Goal: Task Accomplishment & Management: Use online tool/utility

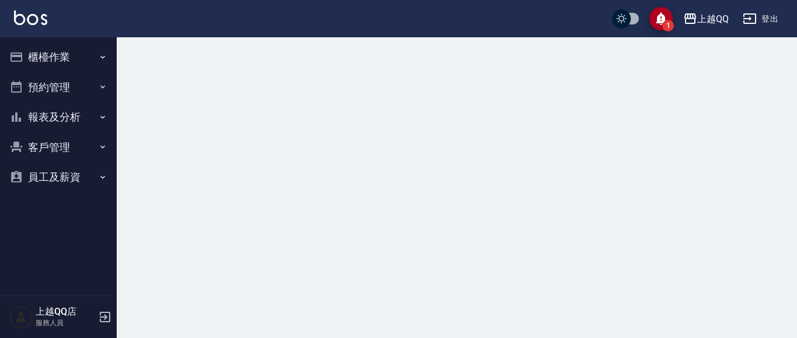
click at [69, 55] on button "櫃檯作業" at bounding box center [58, 57] width 107 height 30
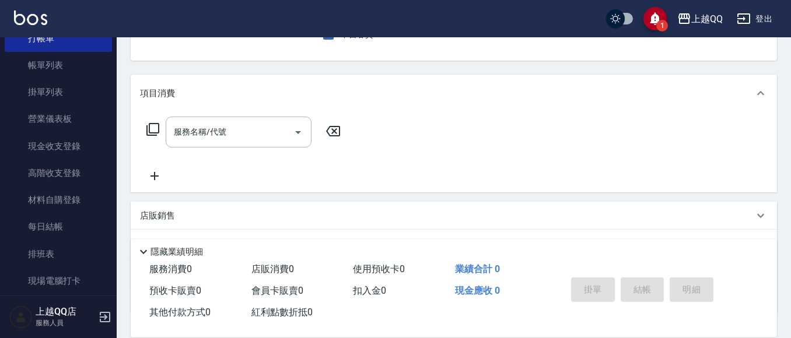
scroll to position [117, 0]
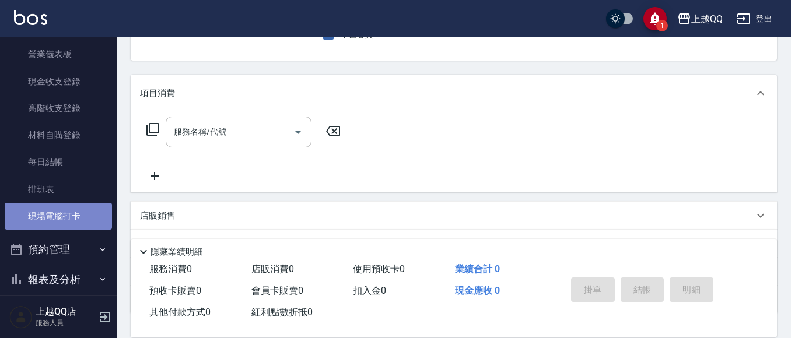
click at [72, 215] on link "現場電腦打卡" at bounding box center [58, 216] width 107 height 27
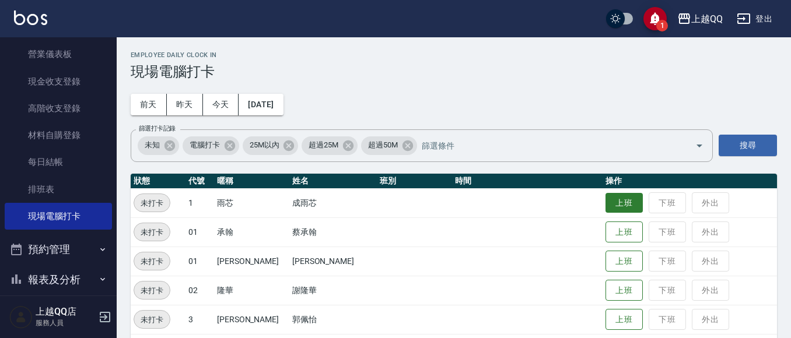
click at [621, 208] on button "上班" at bounding box center [624, 203] width 37 height 20
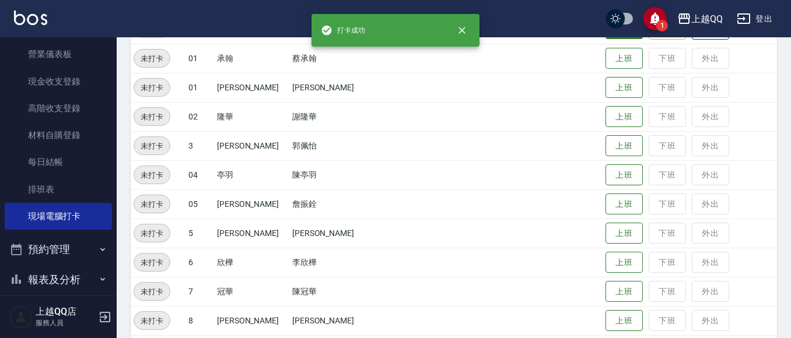
scroll to position [175, 0]
click at [615, 264] on button "上班" at bounding box center [624, 261] width 37 height 20
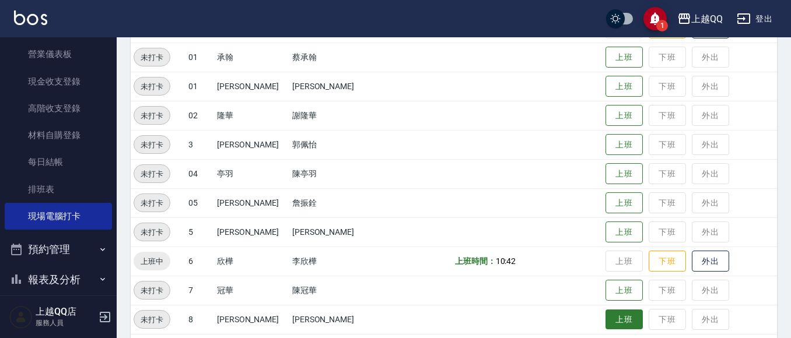
click at [606, 319] on button "上班" at bounding box center [624, 320] width 37 height 20
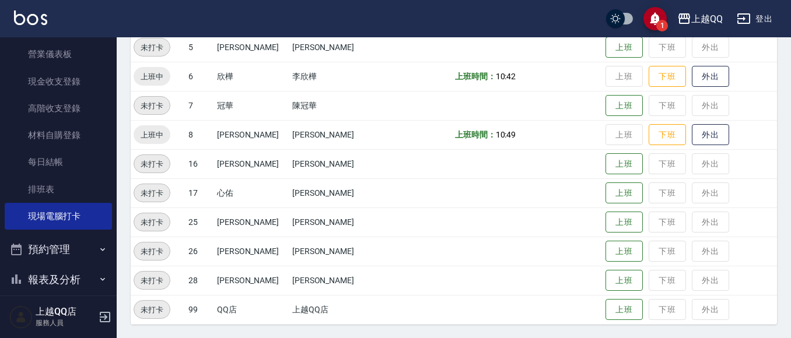
scroll to position [361, 0]
click at [606, 224] on button "上班" at bounding box center [624, 222] width 37 height 20
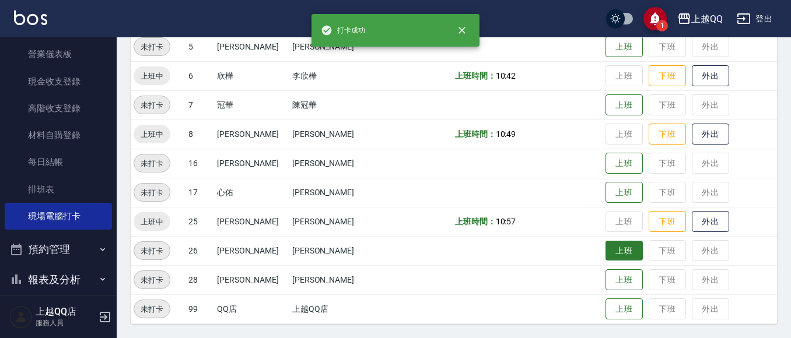
click at [610, 243] on button "上班" at bounding box center [624, 251] width 37 height 20
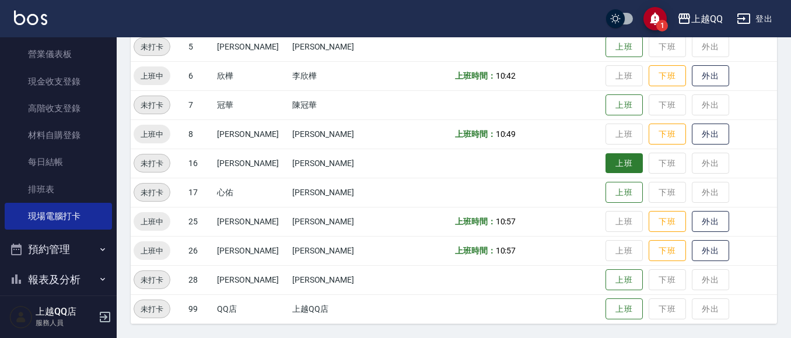
drag, startPoint x: 616, startPoint y: 160, endPoint x: 607, endPoint y: 153, distance: 10.9
click at [613, 158] on button "上班" at bounding box center [624, 163] width 37 height 20
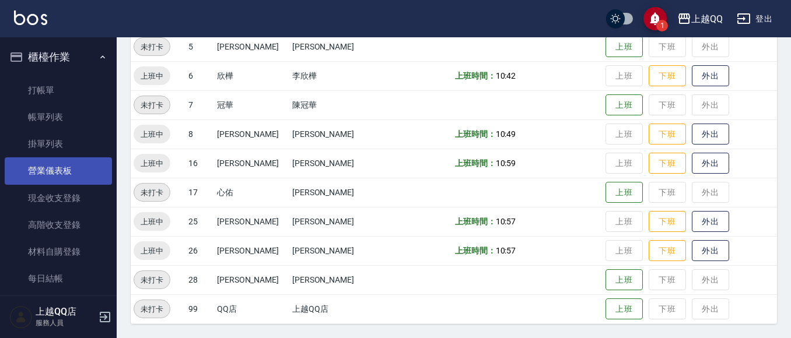
scroll to position [127, 0]
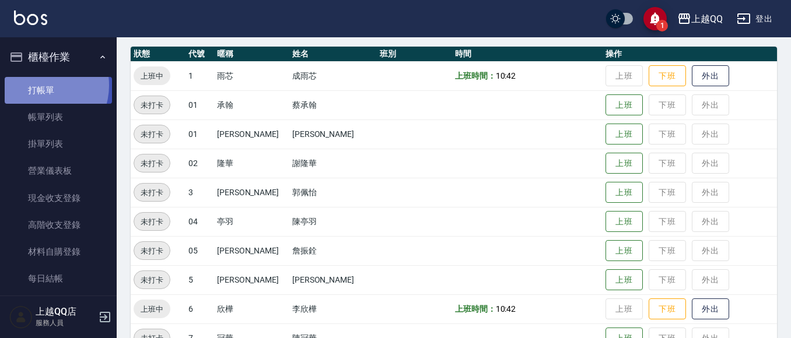
click at [41, 85] on link "打帳單" at bounding box center [58, 90] width 107 height 27
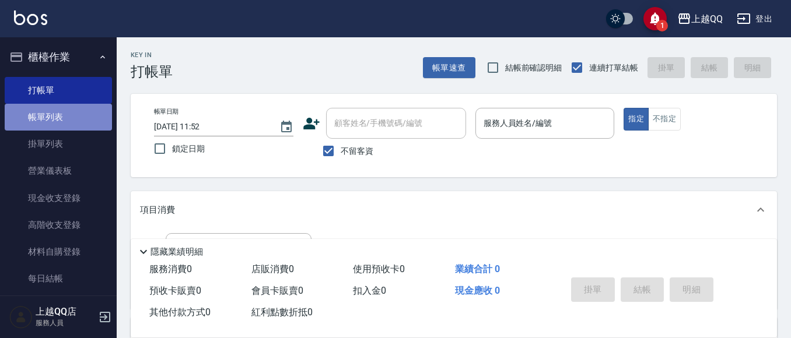
click at [66, 123] on link "帳單列表" at bounding box center [58, 117] width 107 height 27
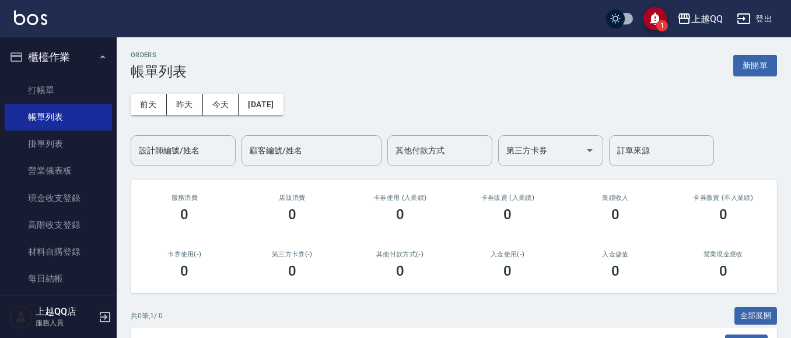
click at [129, 108] on div "ORDERS 帳單列表 新開單 [DATE] [DATE] [DATE] [DATE] 設計師編號/姓名 設計師編號/姓名 顧客編號/姓名 顧客編號/姓名 其…" at bounding box center [454, 235] width 674 height 396
click at [155, 100] on button "前天" at bounding box center [149, 105] width 36 height 22
click at [246, 102] on button "[DATE]" at bounding box center [261, 105] width 44 height 22
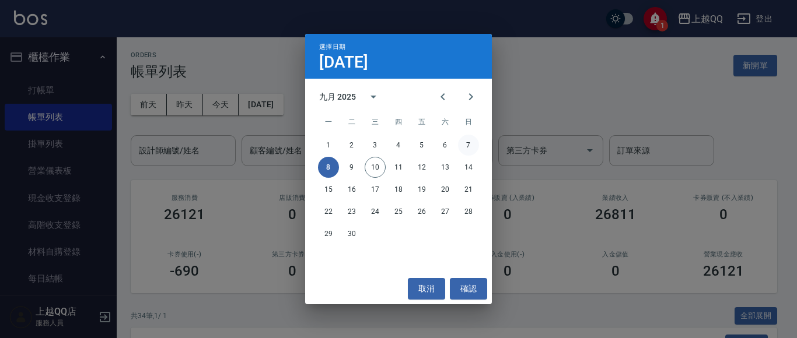
click at [472, 152] on button "7" at bounding box center [468, 145] width 21 height 21
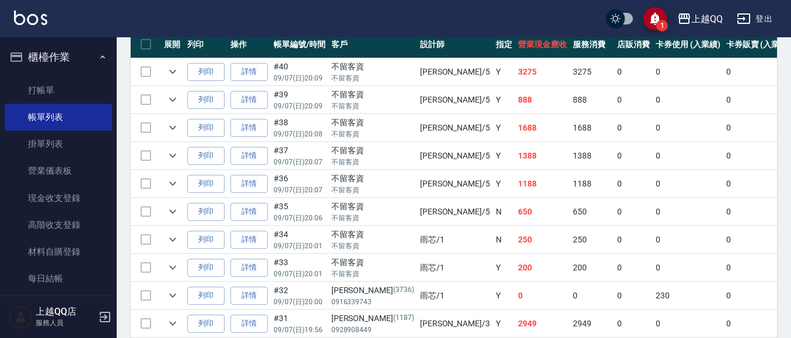
scroll to position [350, 0]
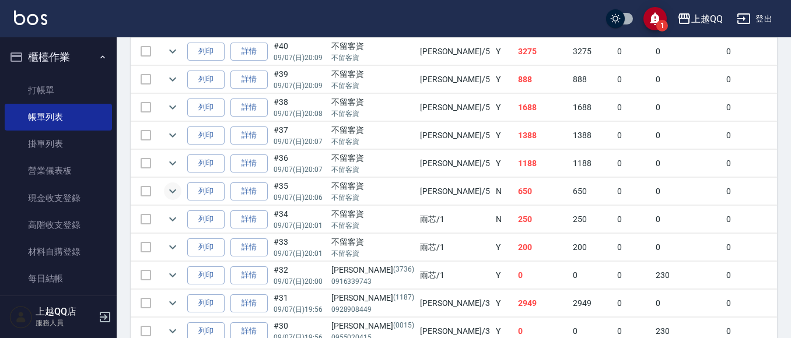
click at [172, 189] on icon "expand row" at bounding box center [173, 191] width 14 height 14
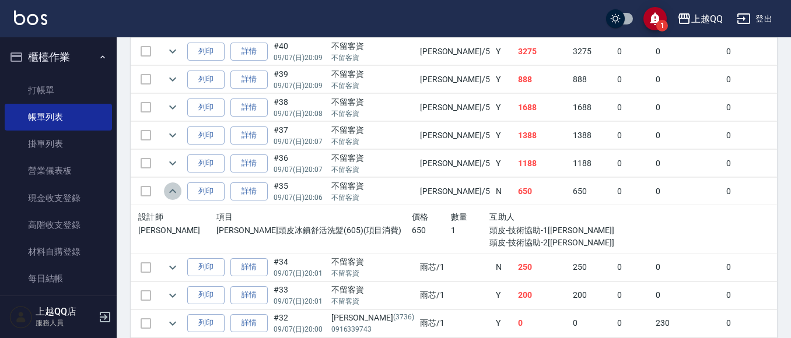
click at [172, 189] on icon "expand row" at bounding box center [173, 191] width 14 height 14
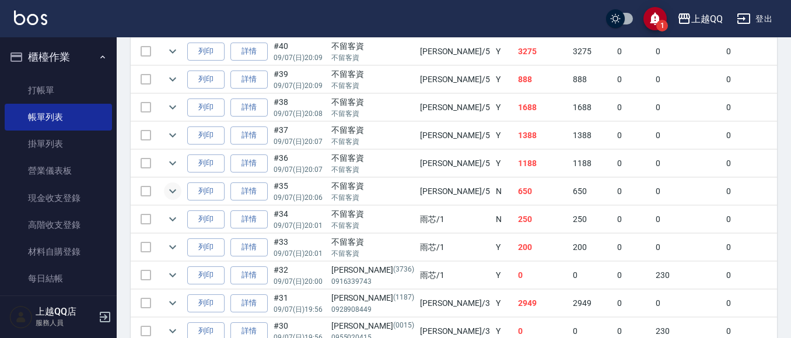
scroll to position [292, 0]
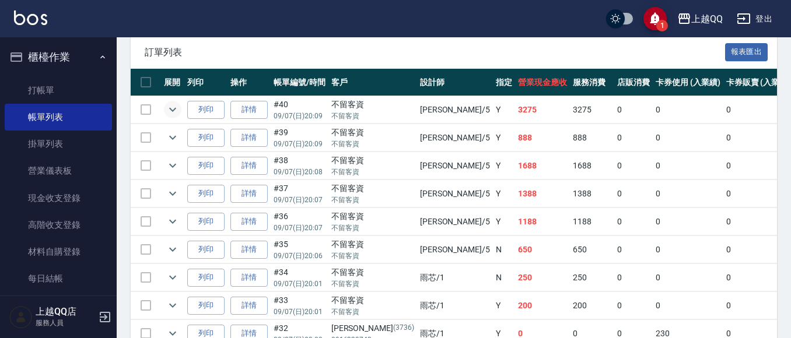
click at [177, 104] on icon "expand row" at bounding box center [173, 110] width 14 height 14
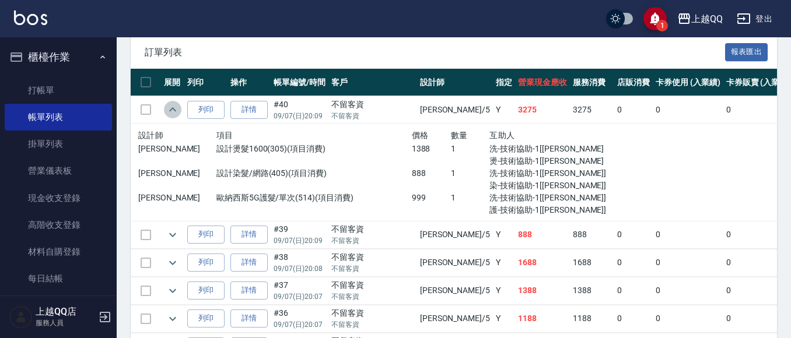
click at [177, 104] on icon "expand row" at bounding box center [173, 110] width 14 height 14
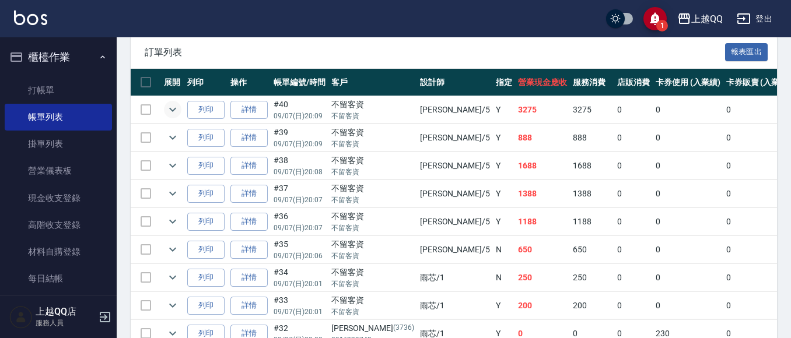
click at [177, 104] on icon "expand row" at bounding box center [173, 110] width 14 height 14
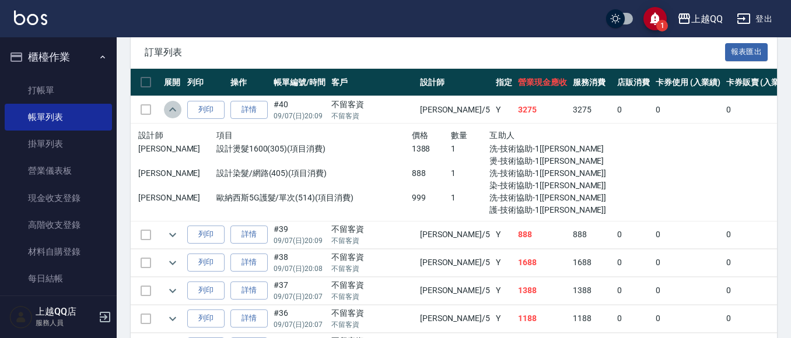
click at [177, 104] on icon "expand row" at bounding box center [173, 110] width 14 height 14
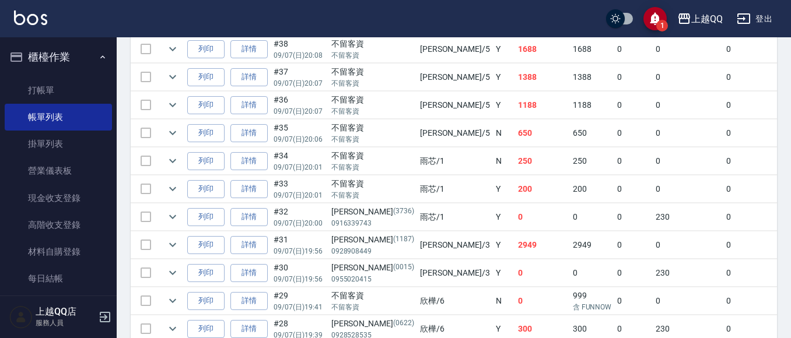
scroll to position [190, 0]
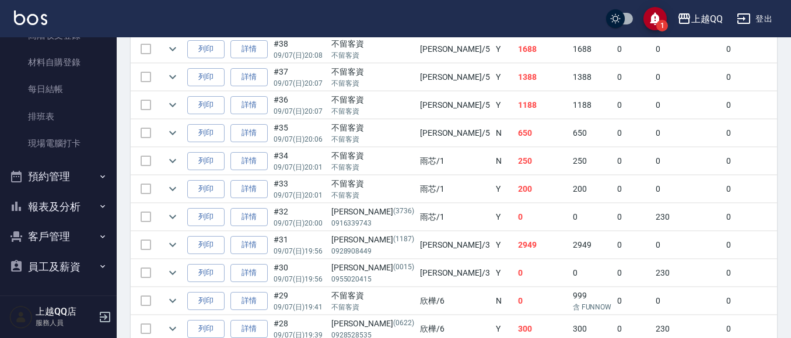
click at [57, 204] on button "報表及分析" at bounding box center [58, 207] width 107 height 30
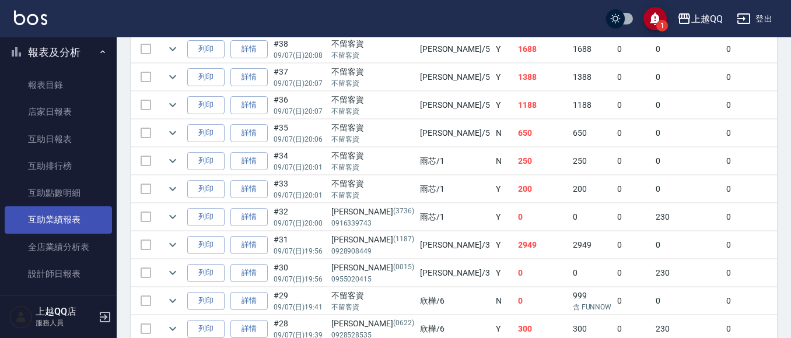
scroll to position [365, 0]
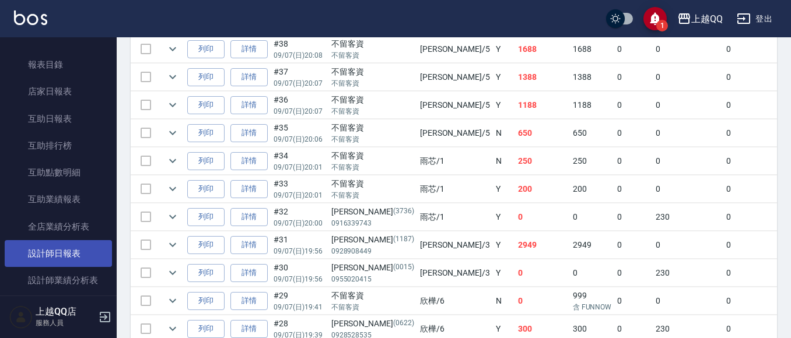
click at [74, 250] on link "設計師日報表" at bounding box center [58, 253] width 107 height 27
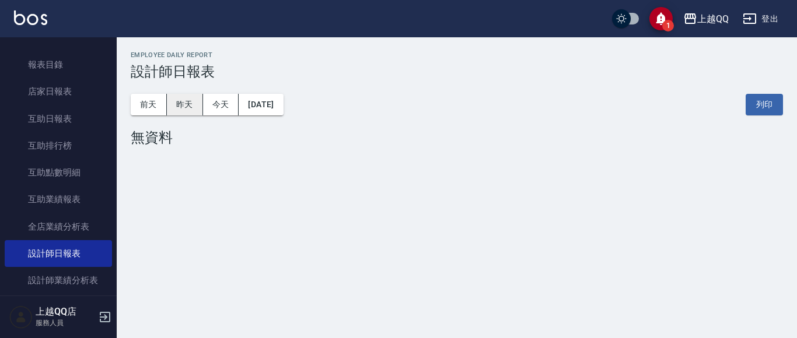
click at [179, 104] on button "昨天" at bounding box center [185, 105] width 36 height 22
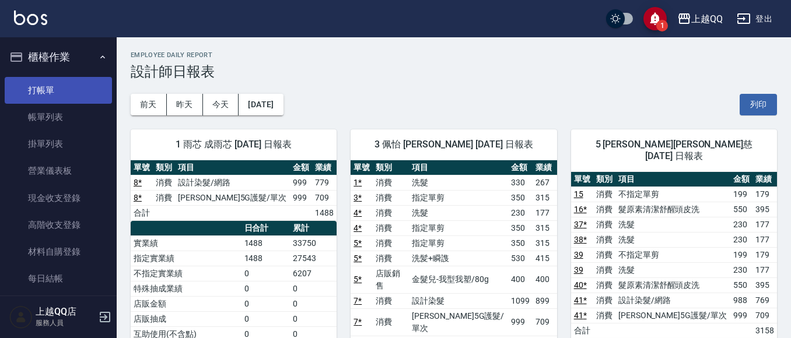
click at [29, 84] on link "打帳單" at bounding box center [58, 90] width 107 height 27
